Goal: Navigation & Orientation: Find specific page/section

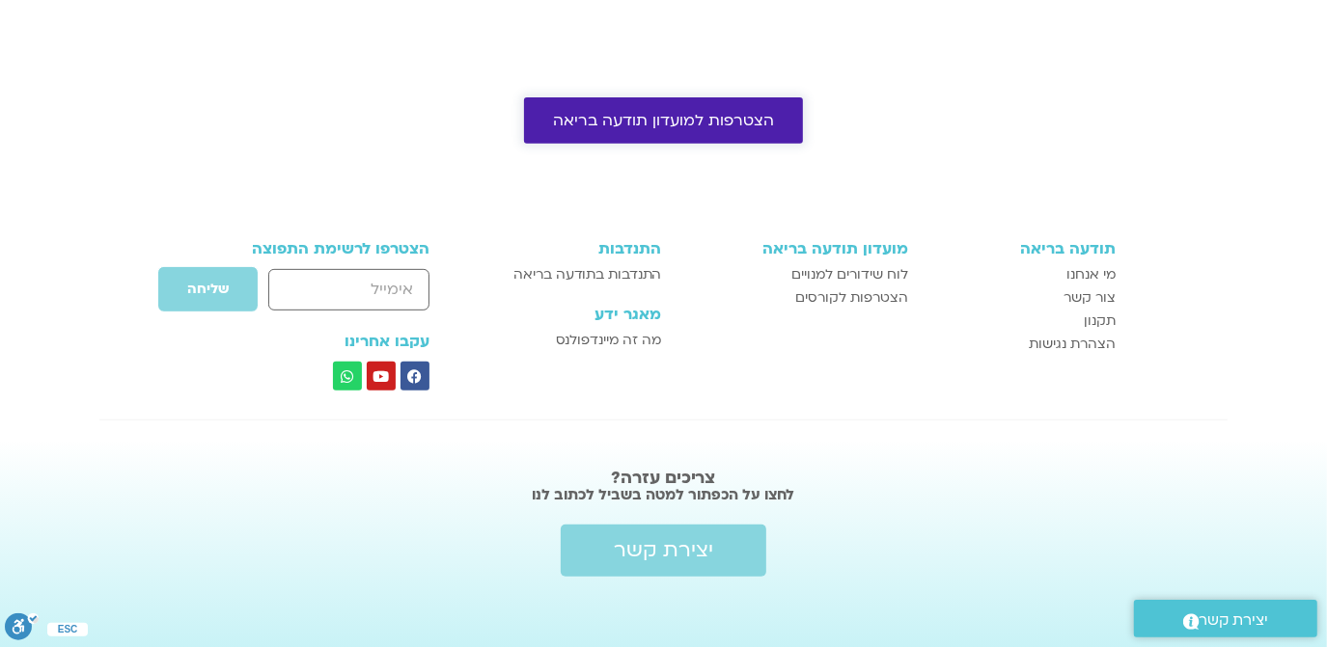
scroll to position [489, 0]
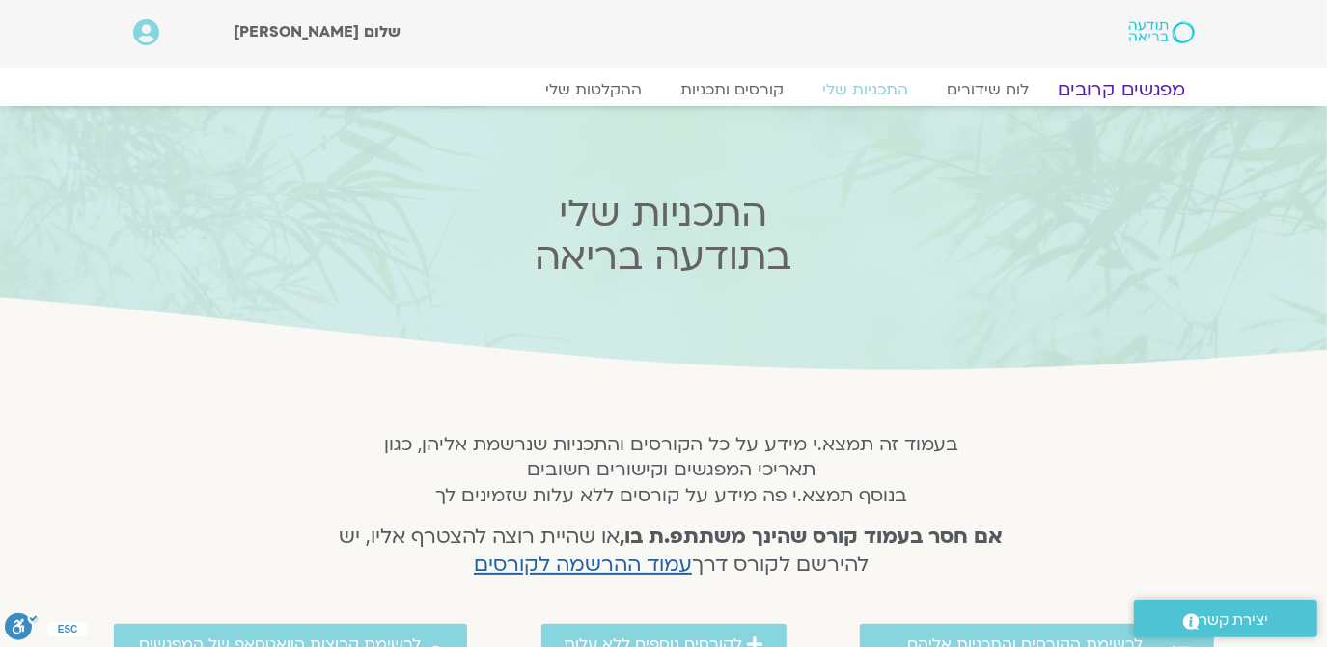
click at [1108, 84] on link "מפגשים קרובים" at bounding box center [1120, 89] width 175 height 23
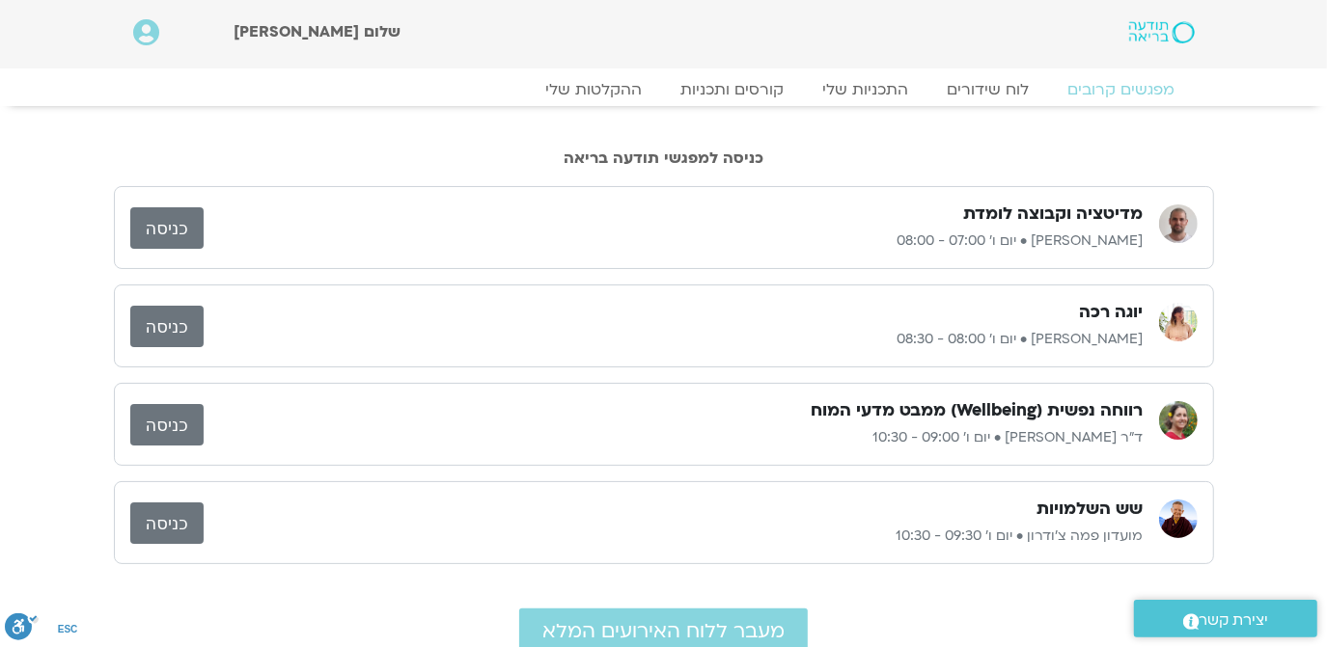
click at [175, 221] on link "כניסה" at bounding box center [166, 227] width 73 height 41
